Goal: Communication & Community: Ask a question

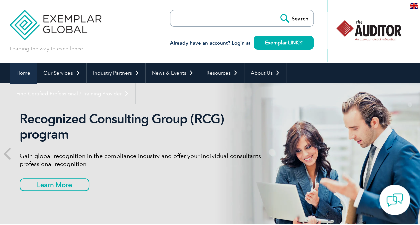
click at [23, 72] on link "Home" at bounding box center [23, 73] width 27 height 21
click at [199, 16] on input "search" at bounding box center [209, 18] width 70 height 16
type input "contact"
click at [277, 10] on input "Search" at bounding box center [295, 18] width 37 height 16
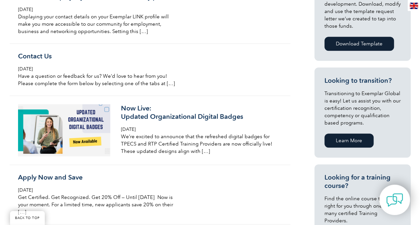
scroll to position [296, 0]
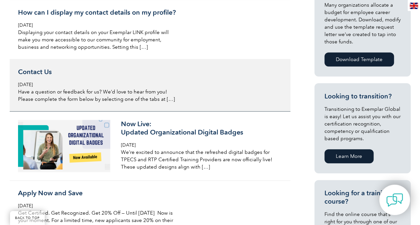
click at [37, 74] on h3 "Contact Us" at bounding box center [97, 72] width 158 height 8
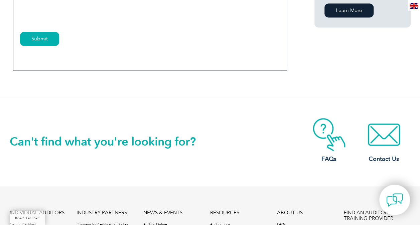
scroll to position [531, 0]
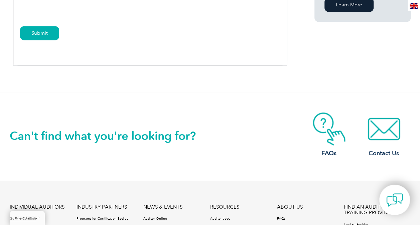
drag, startPoint x: 422, startPoint y: 31, endPoint x: 426, endPoint y: 159, distance: 127.7
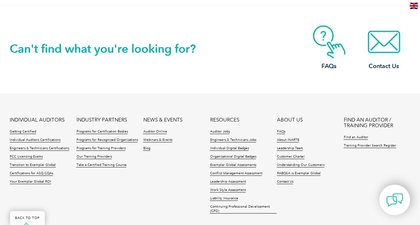
scroll to position [616, 0]
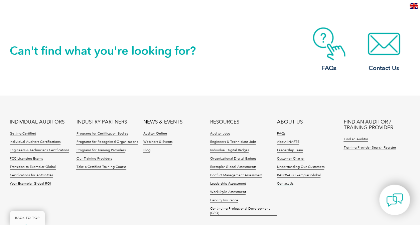
click at [284, 181] on link "Contact Us" at bounding box center [285, 183] width 16 height 5
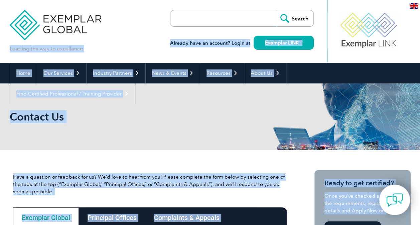
drag, startPoint x: 419, startPoint y: 54, endPoint x: 421, endPoint y: 62, distance: 8.3
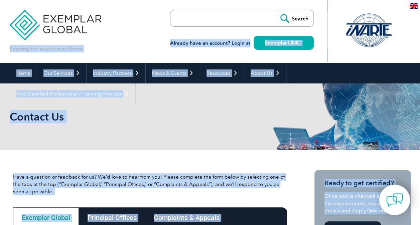
click at [245, 110] on h1 "Contact Us" at bounding box center [138, 116] width 257 height 13
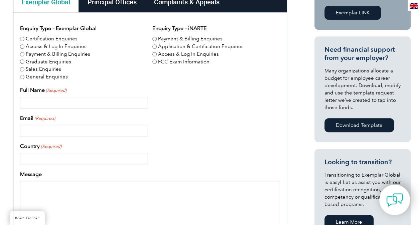
scroll to position [239, 0]
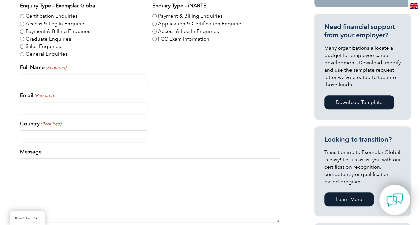
click at [23, 14] on input "Certification Enquiries" at bounding box center [22, 16] width 4 height 4
radio input "true"
click at [58, 81] on input "Full Name (Required)" at bounding box center [83, 80] width 127 height 12
type input "[PERSON_NAME]"
type input "[PERSON_NAME][EMAIL_ADDRESS][PERSON_NAME][DOMAIN_NAME]"
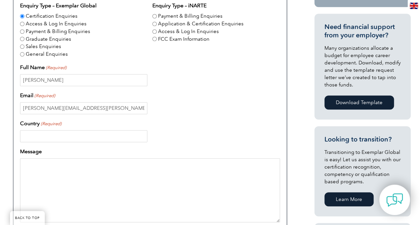
type input "Australia"
type input "0428191921"
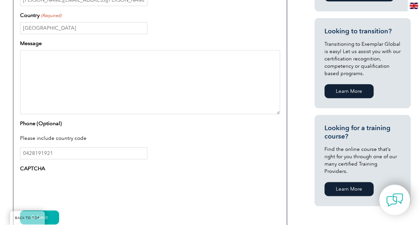
scroll to position [368, 0]
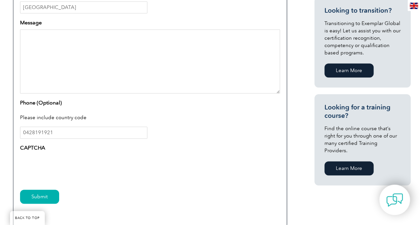
type input "Marcelo Correa"
click at [38, 41] on textarea "Message" at bounding box center [150, 61] width 260 height 64
type textarea "I need to register today for auditing certifcation today"
click at [35, 192] on input "Submit" at bounding box center [39, 197] width 39 height 14
